Goal: Transaction & Acquisition: Purchase product/service

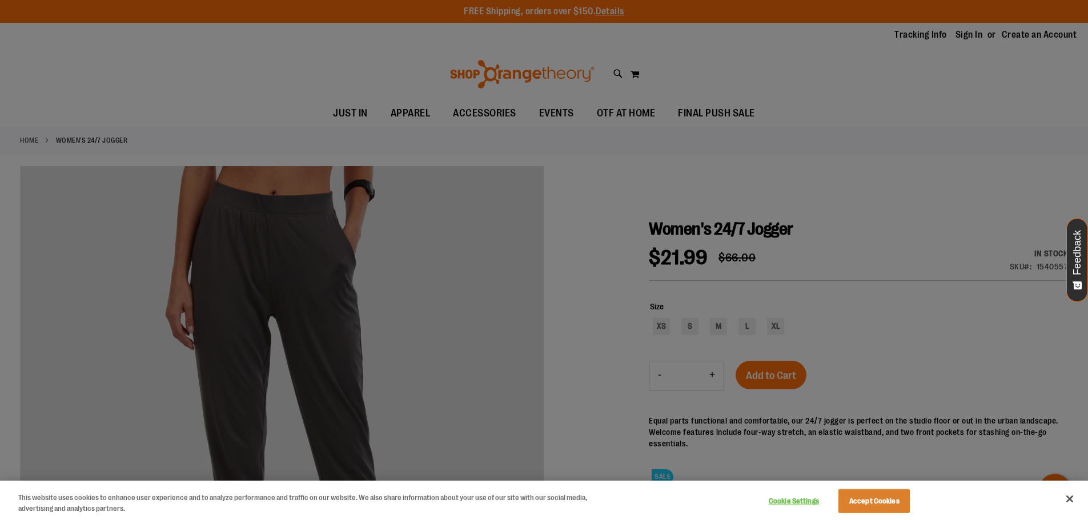
click at [659, 329] on div at bounding box center [544, 260] width 1088 height 520
click at [856, 304] on div at bounding box center [544, 260] width 1088 height 520
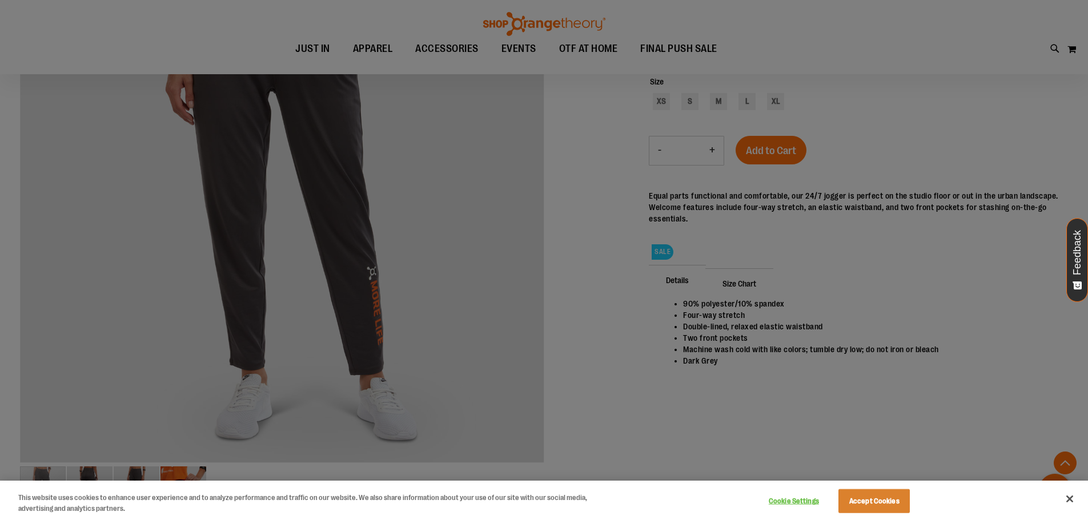
scroll to position [225, 0]
click at [815, 503] on button "Cookie Settings" at bounding box center [793, 501] width 71 height 23
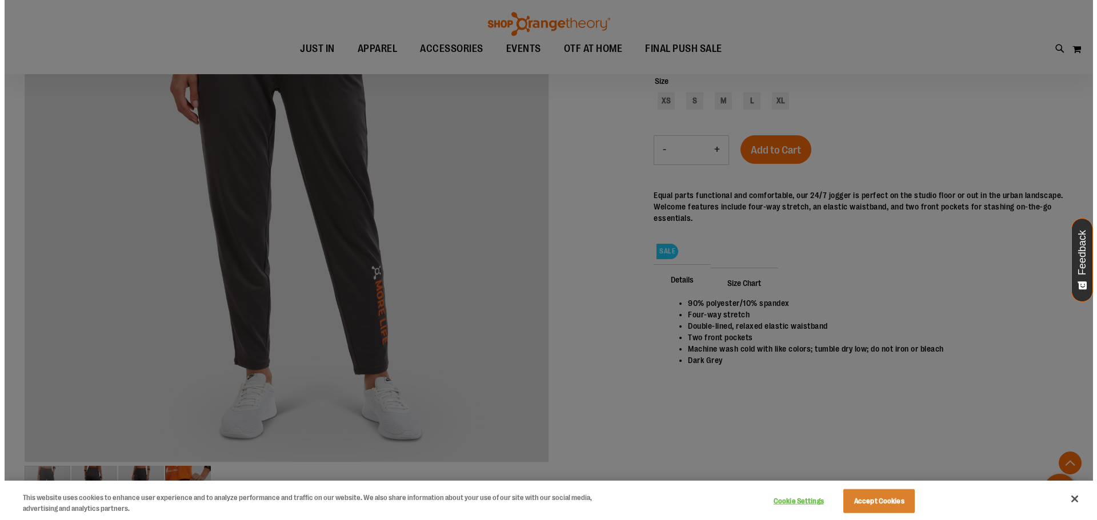
scroll to position [226, 0]
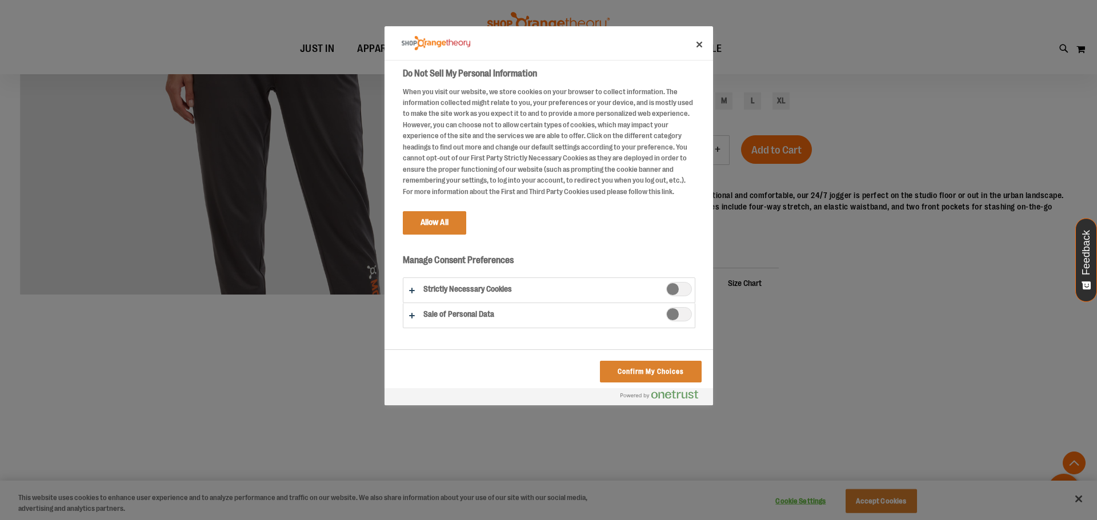
click at [667, 296] on span "Strictly Necessary Cookies" at bounding box center [679, 289] width 26 height 14
click at [660, 374] on button "Confirm My Choices" at bounding box center [650, 372] width 101 height 22
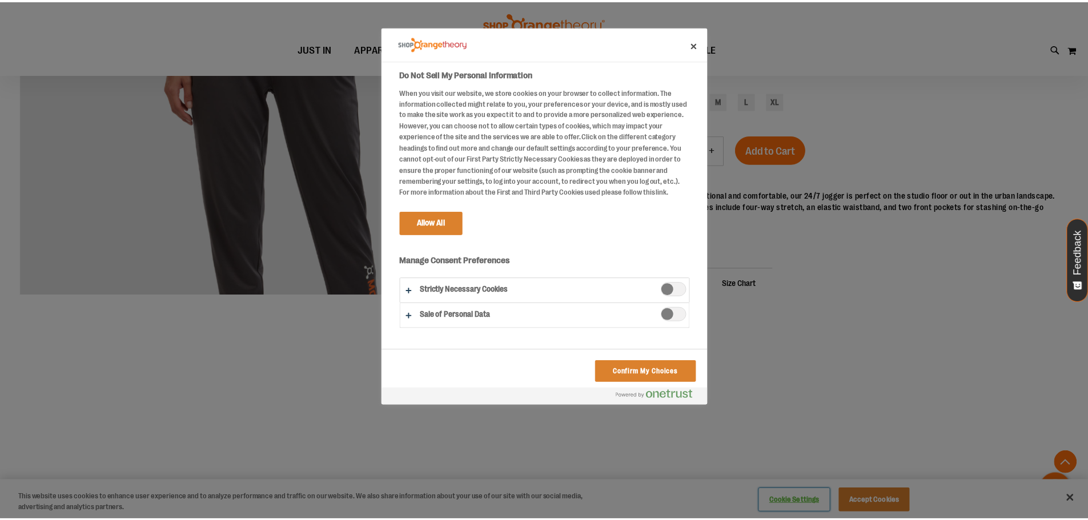
scroll to position [225, 0]
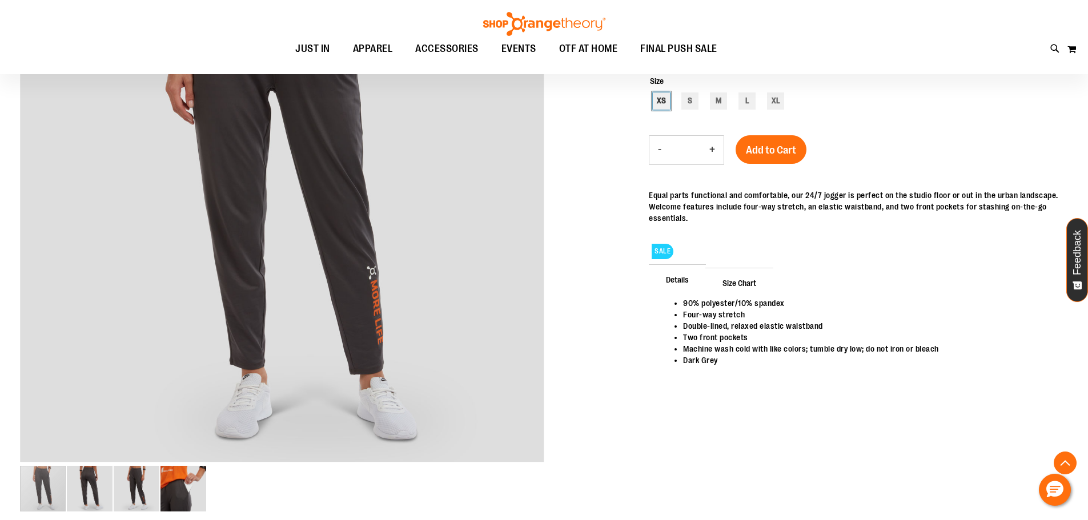
click at [658, 102] on div "XS" at bounding box center [661, 101] width 17 height 17
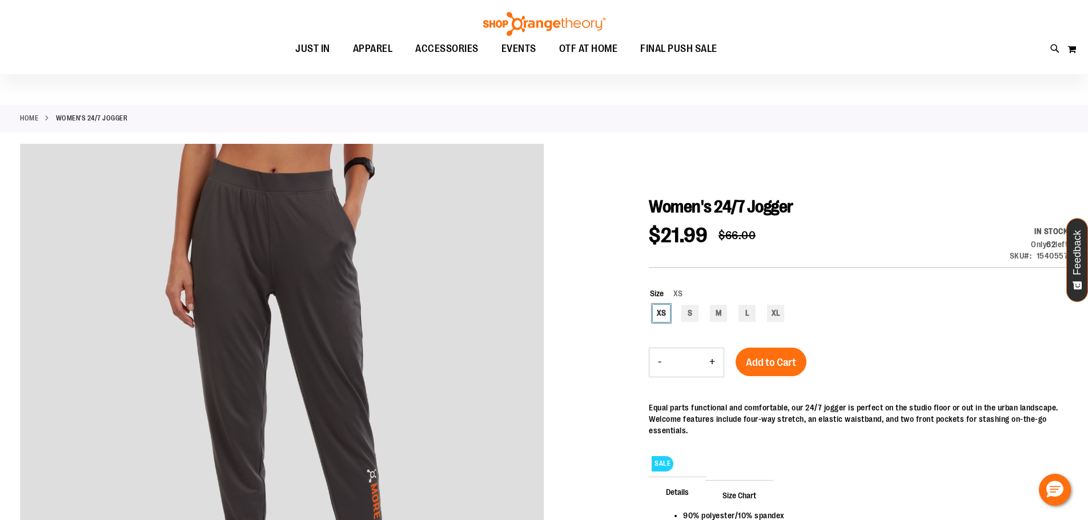
scroll to position [20, 0]
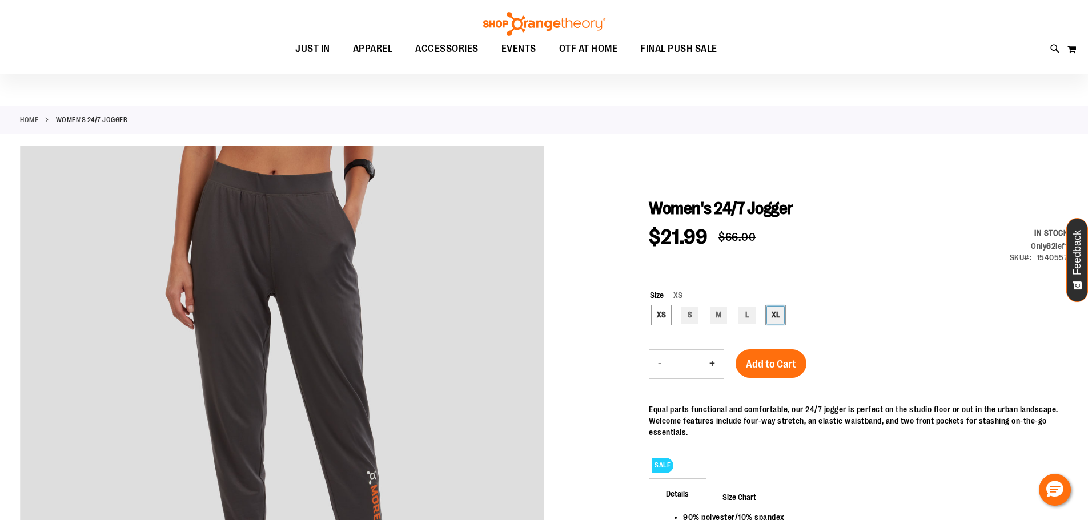
click at [780, 314] on div "XL" at bounding box center [775, 315] width 17 height 17
type input "***"
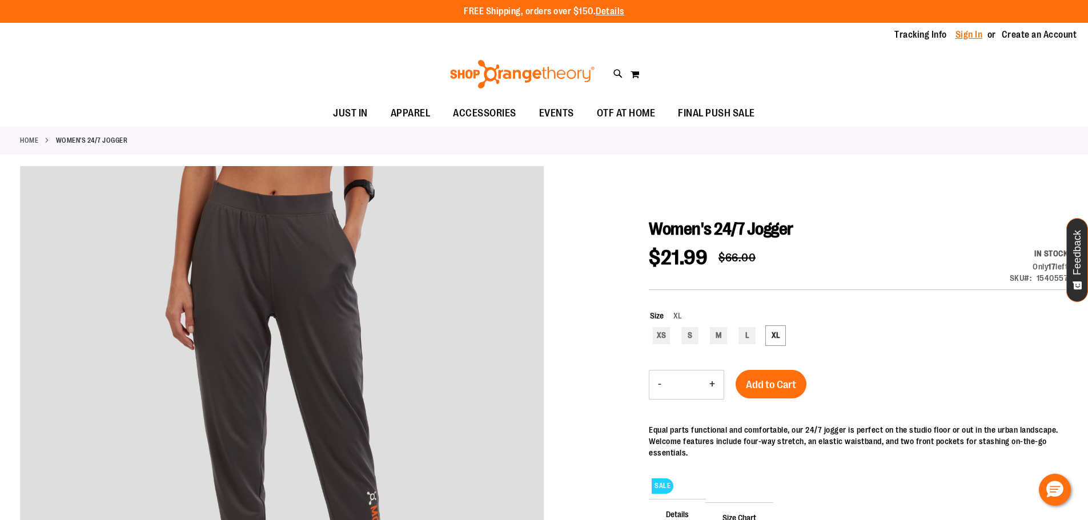
click at [964, 31] on link "Sign In" at bounding box center [969, 35] width 27 height 13
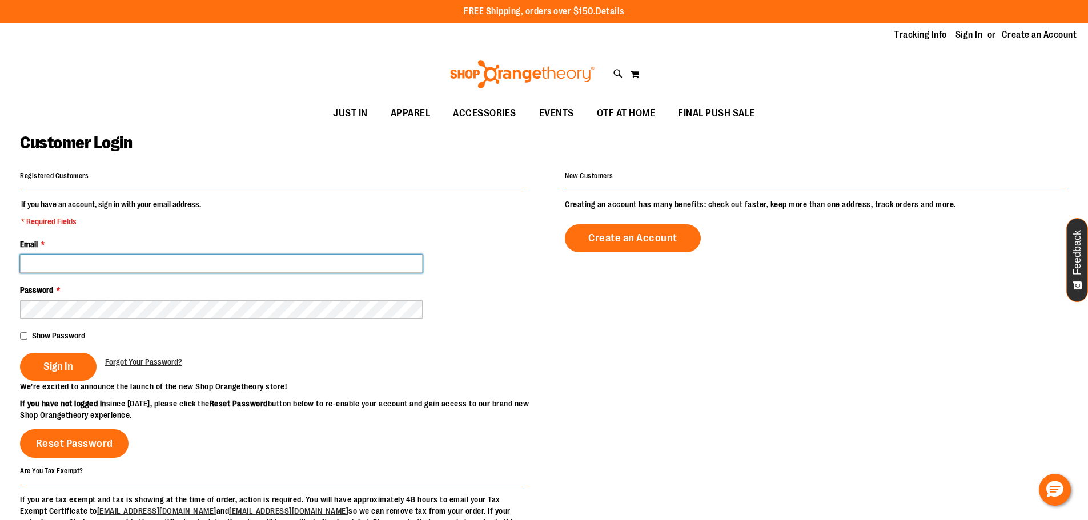
click at [289, 258] on input "Email *" at bounding box center [221, 264] width 403 height 18
type input "**********"
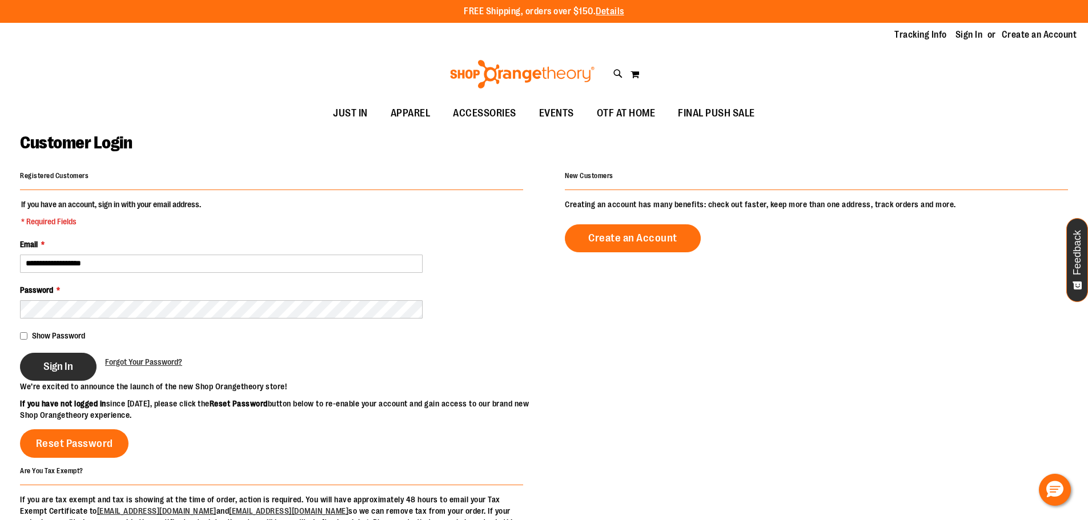
click at [62, 363] on span "Sign In" at bounding box center [58, 366] width 30 height 13
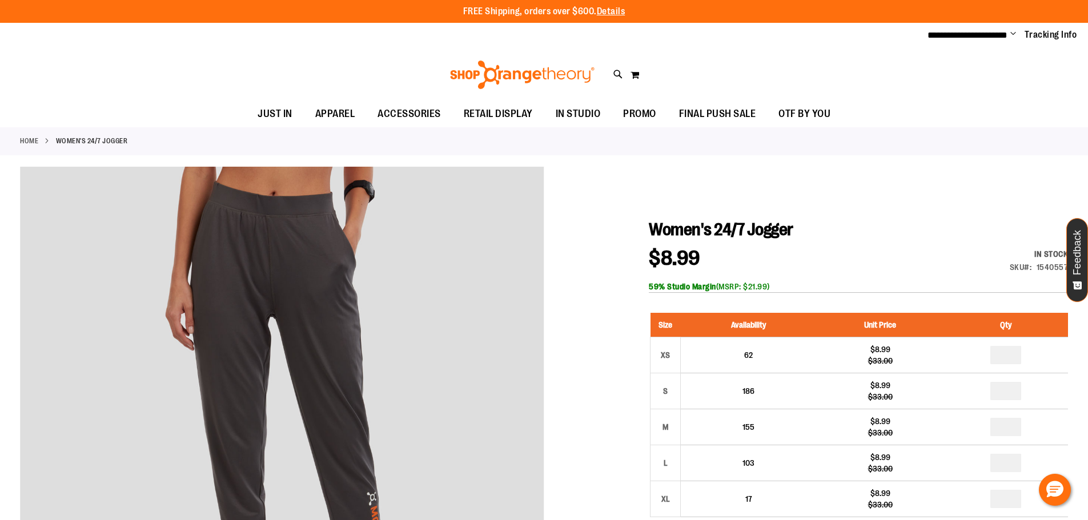
click at [993, 63] on div "Toggle Nav Search Popular Suggestions Advanced Search" at bounding box center [544, 75] width 1088 height 53
